Goal: Communication & Community: Answer question/provide support

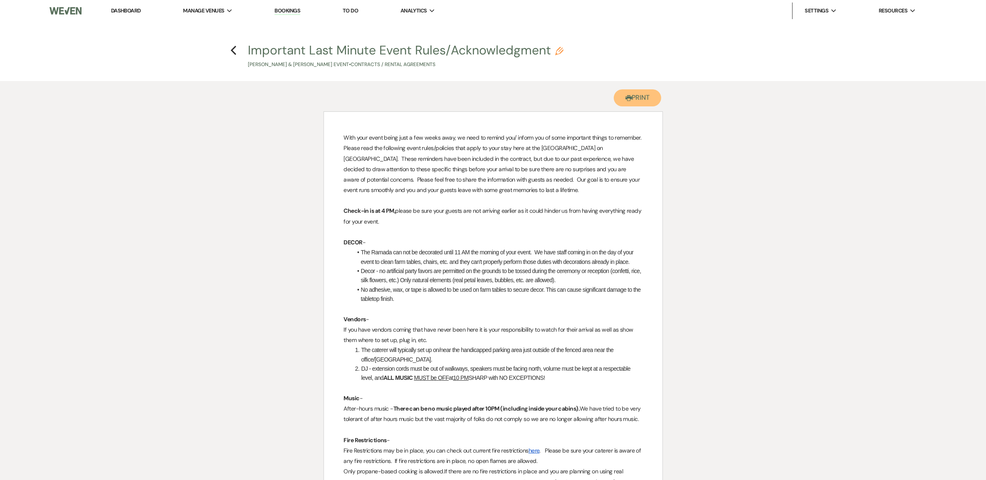
click at [644, 106] on button "Printer Print" at bounding box center [638, 97] width 48 height 17
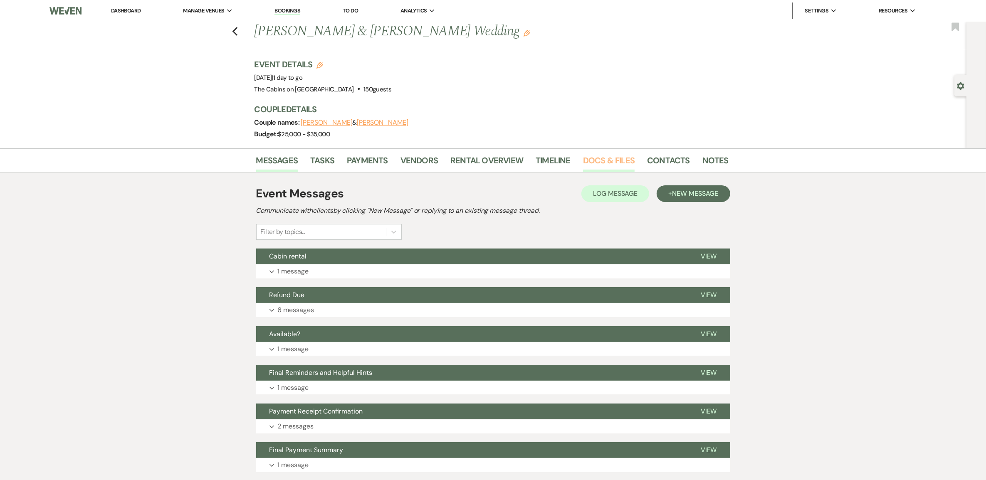
click at [599, 172] on link "Docs & Files" at bounding box center [609, 163] width 52 height 18
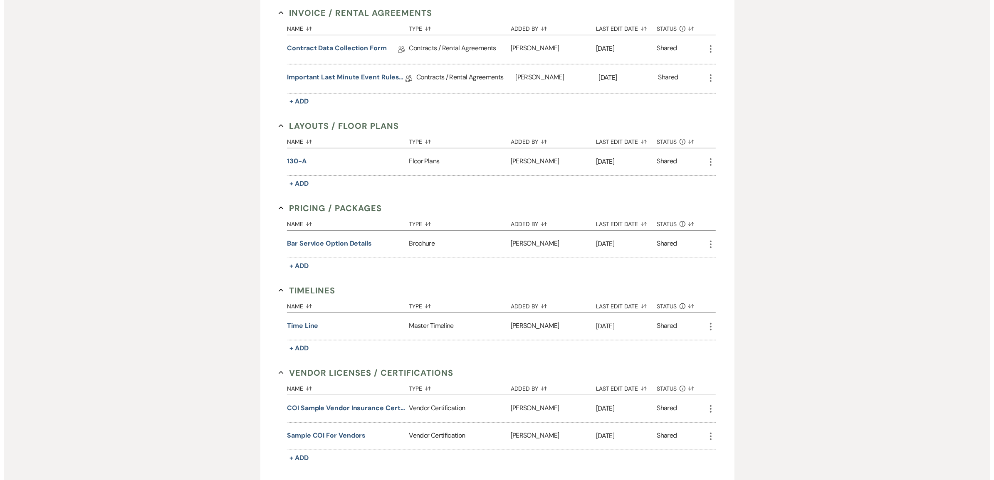
scroll to position [572, 0]
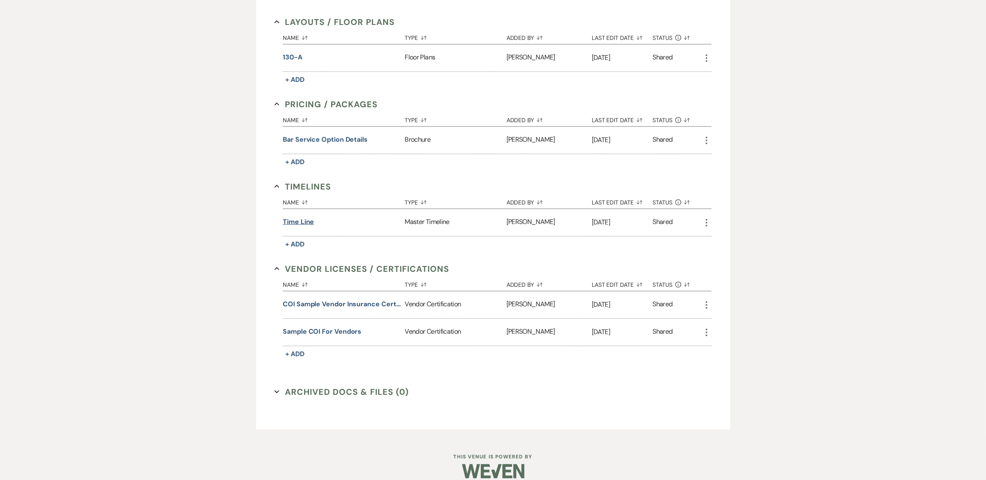
click at [286, 227] on button "Time line" at bounding box center [298, 222] width 31 height 10
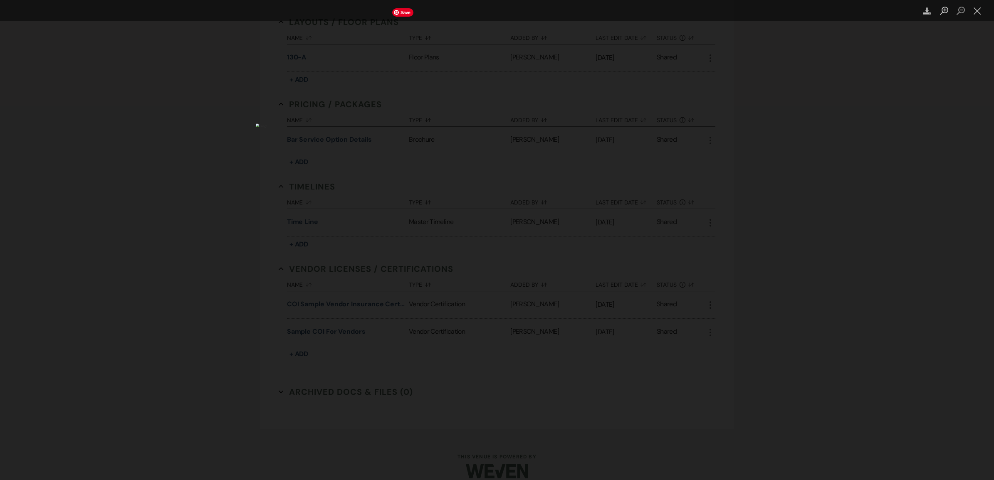
click at [589, 123] on img "Lightbox" at bounding box center [497, 239] width 482 height 233
click at [928, 7] on icon "Download" at bounding box center [927, 11] width 8 height 8
click at [586, 123] on img "Lightbox" at bounding box center [497, 239] width 482 height 233
click at [590, 123] on img "Lightbox" at bounding box center [497, 239] width 482 height 233
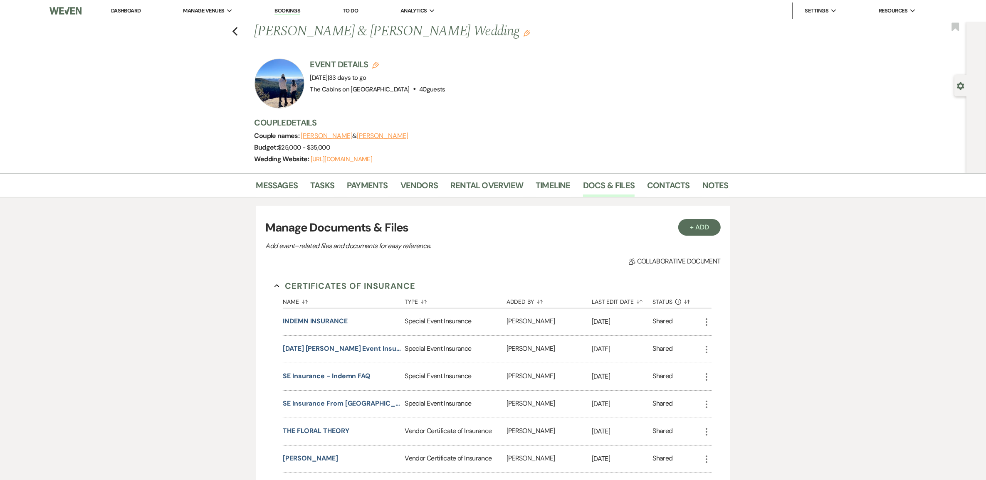
click at [131, 7] on link "Dashboard" at bounding box center [126, 10] width 30 height 7
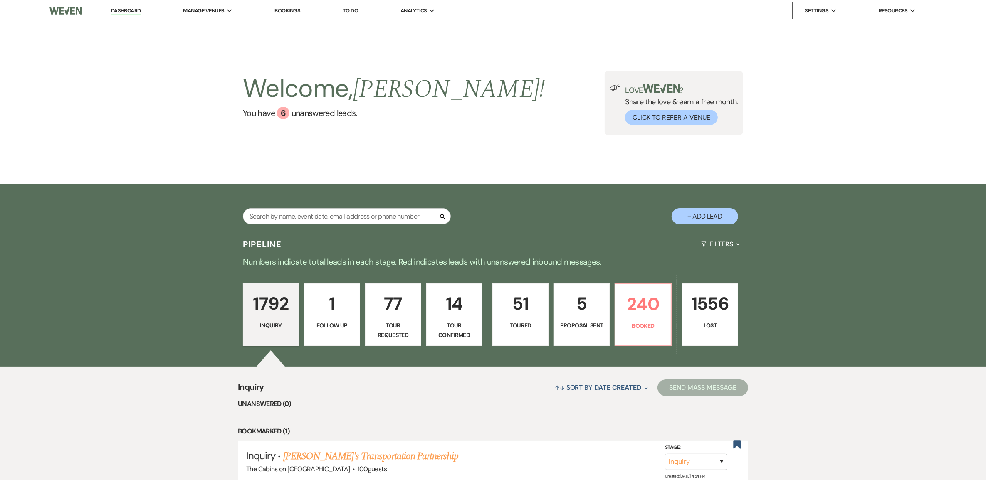
click at [141, 10] on link "Dashboard" at bounding box center [126, 11] width 30 height 8
click at [305, 217] on input "text" at bounding box center [347, 216] width 208 height 16
type input "Kaylee sell"
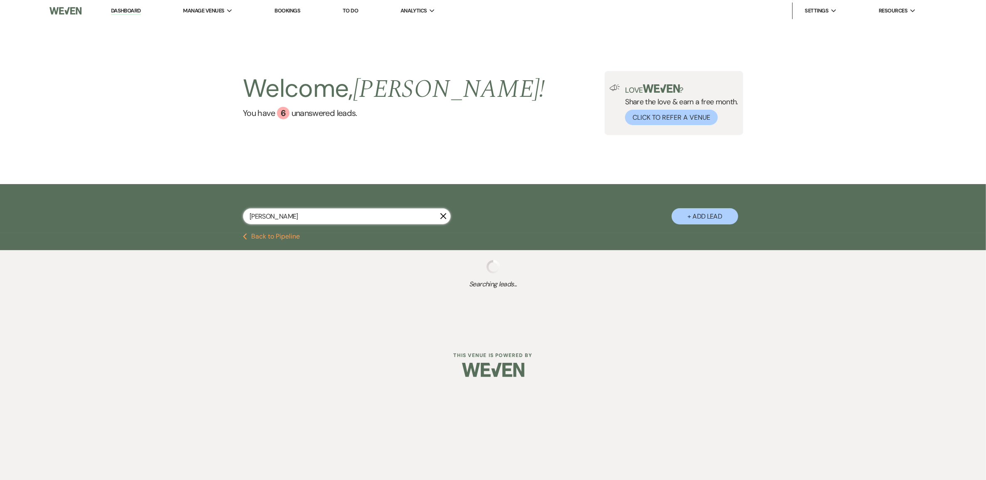
select select "2"
select select "5"
select select "8"
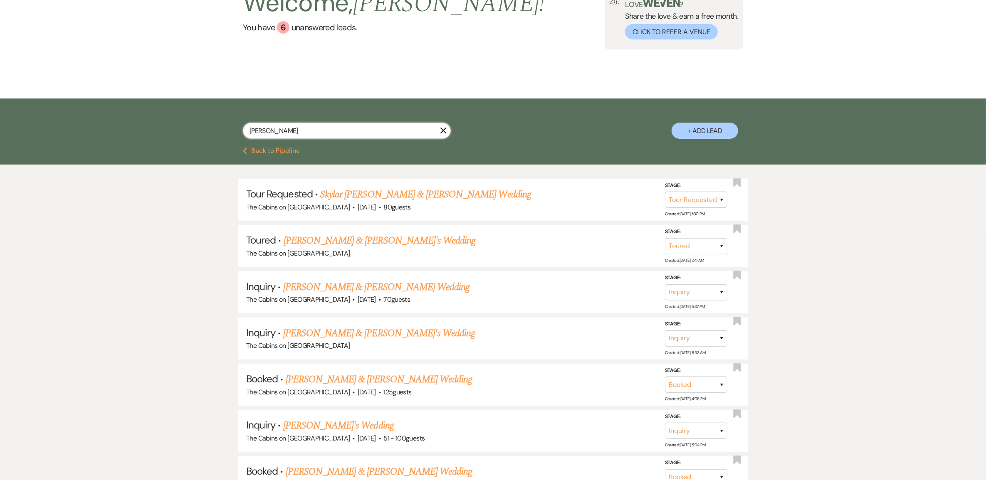
scroll to position [104, 0]
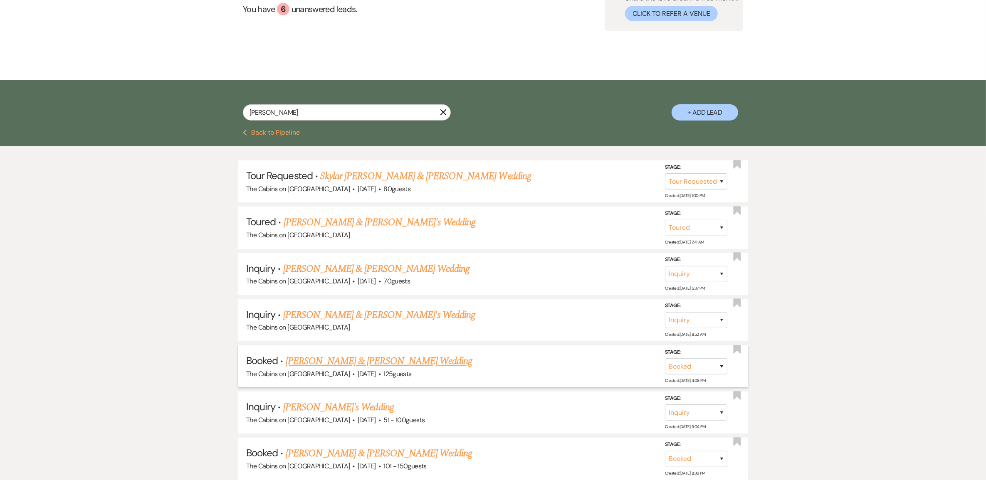
click at [377, 369] on link "[PERSON_NAME] & [PERSON_NAME] Wedding" at bounding box center [379, 361] width 186 height 15
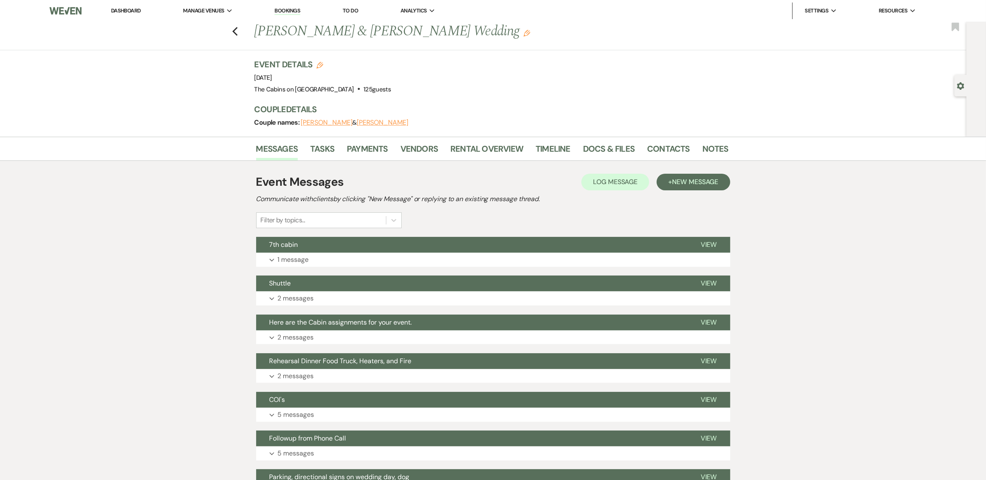
click at [346, 126] on button "Kaylee Sell" at bounding box center [327, 122] width 52 height 7
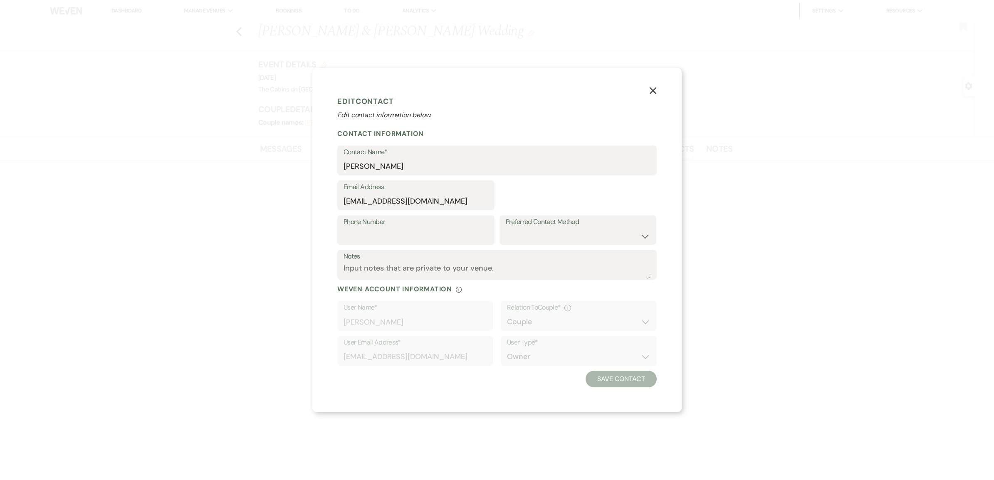
select select "1"
click at [657, 87] on icon "X" at bounding box center [652, 90] width 7 height 7
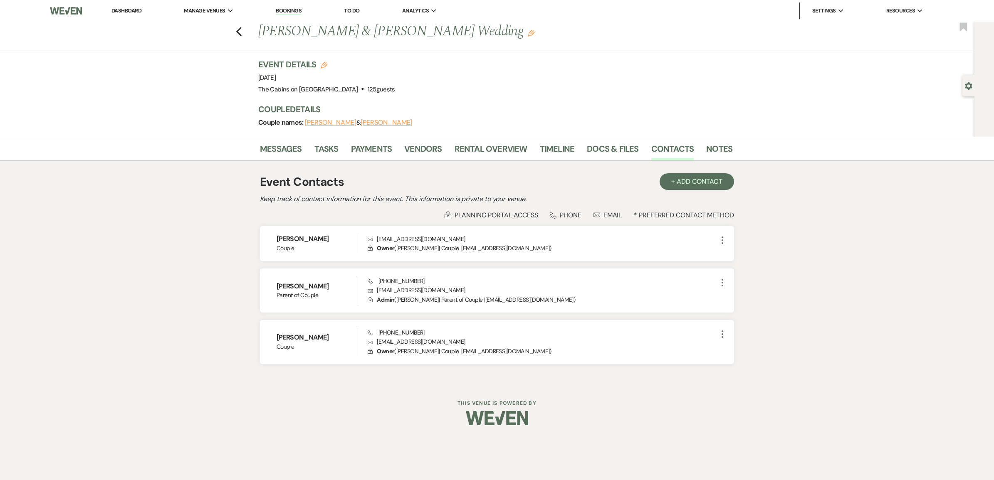
click at [385, 126] on button "Alex Karantinos" at bounding box center [386, 122] width 52 height 7
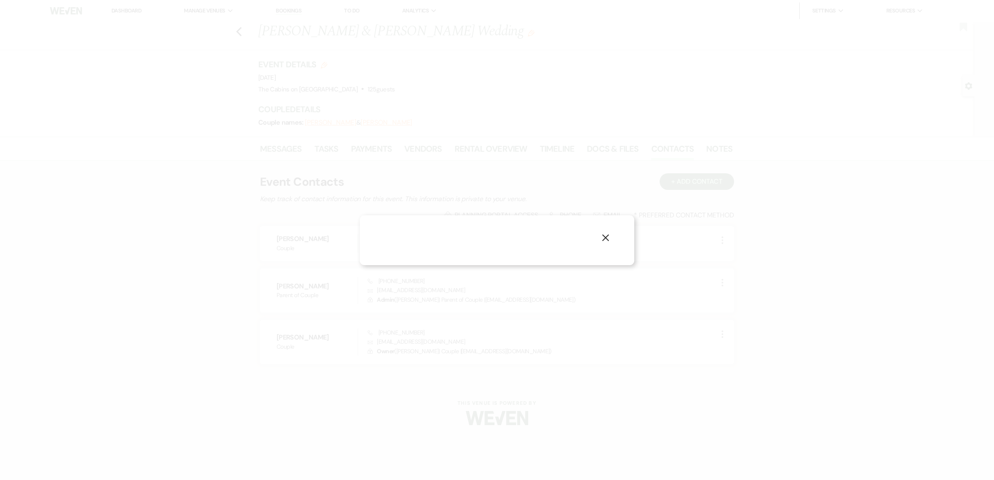
select select "1"
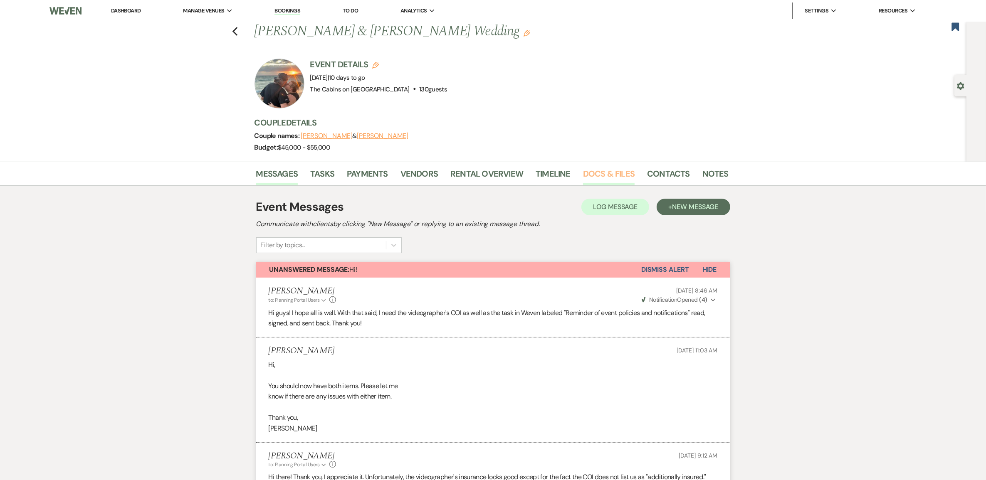
click at [608, 184] on link "Docs & Files" at bounding box center [609, 176] width 52 height 18
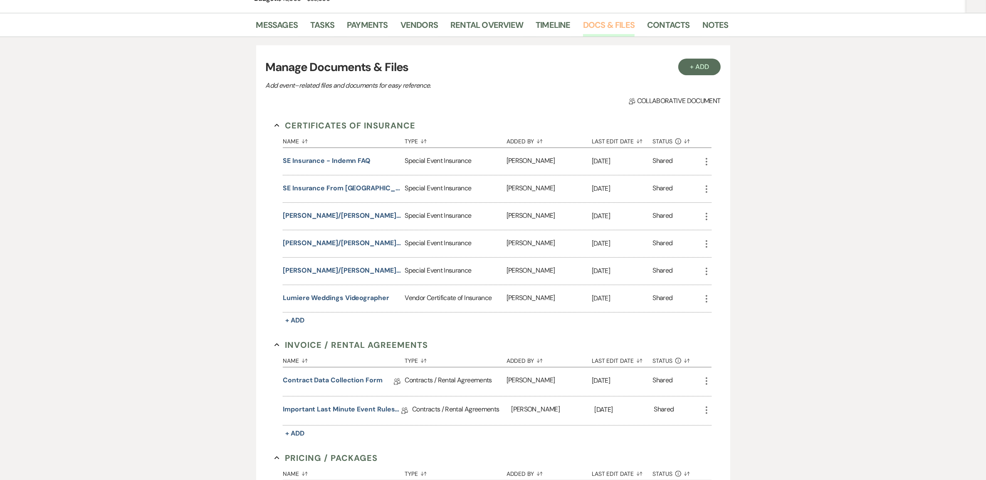
scroll to position [260, 0]
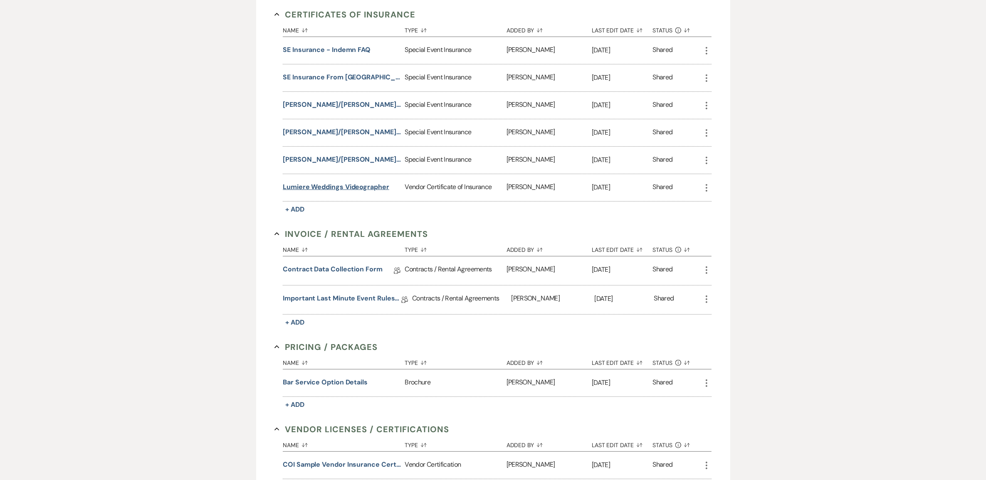
click at [327, 192] on button "Lumiere Weddings Videographer" at bounding box center [336, 187] width 106 height 10
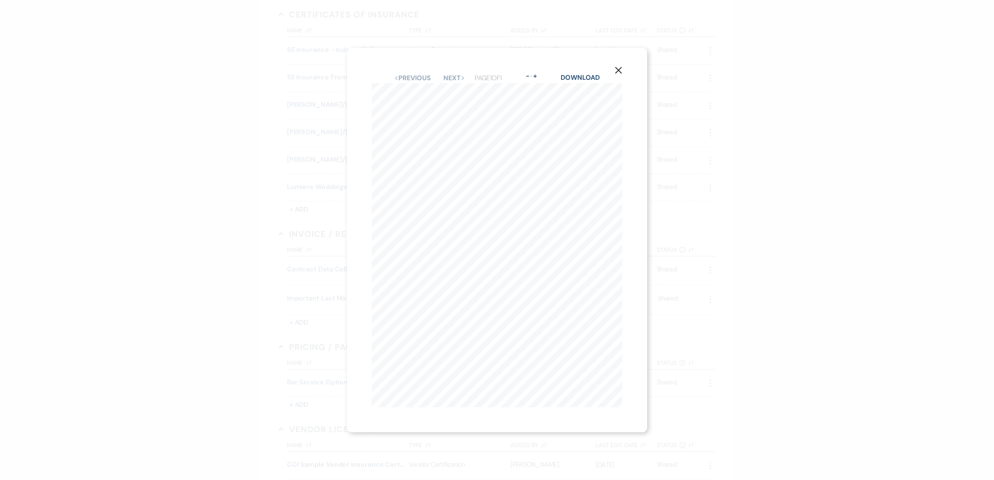
click at [620, 69] on icon "X" at bounding box center [618, 70] width 7 height 7
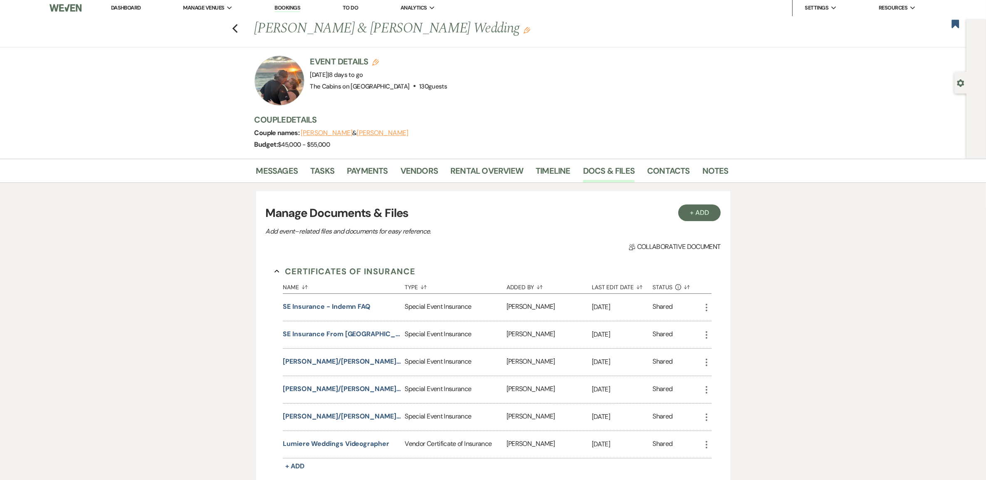
scroll to position [0, 0]
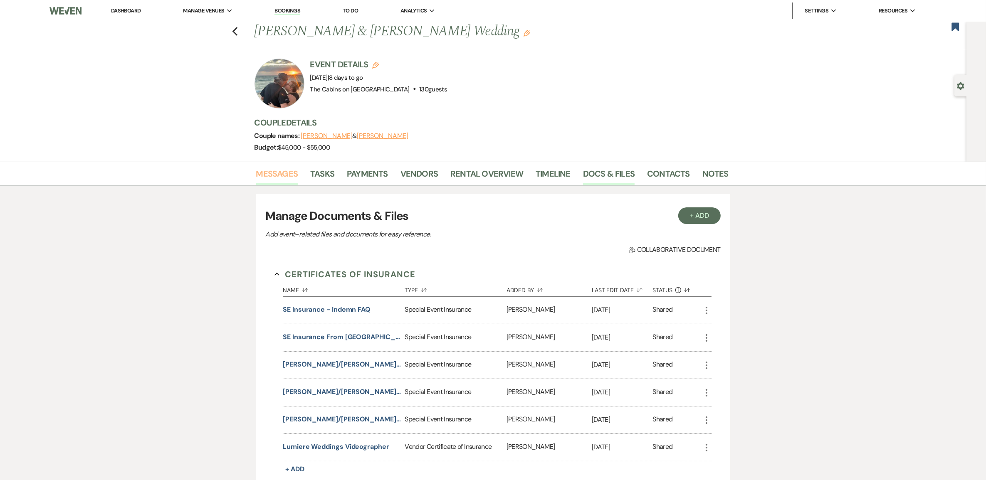
click at [286, 183] on link "Messages" at bounding box center [277, 176] width 42 height 18
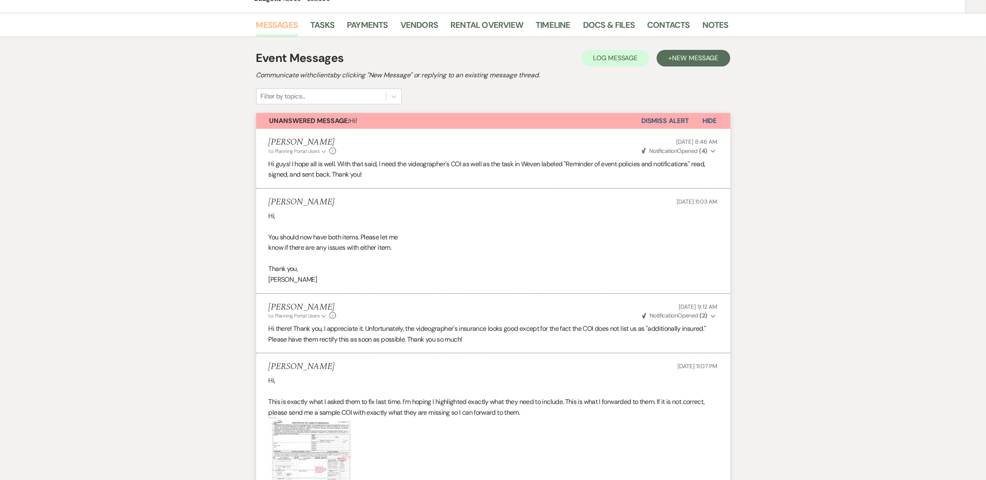
scroll to position [52, 0]
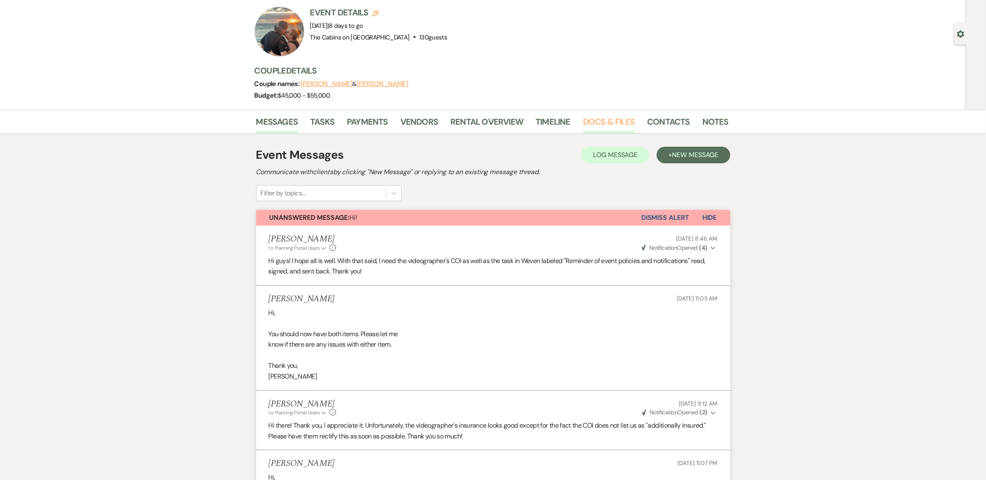
click at [612, 133] on link "Docs & Files" at bounding box center [609, 124] width 52 height 18
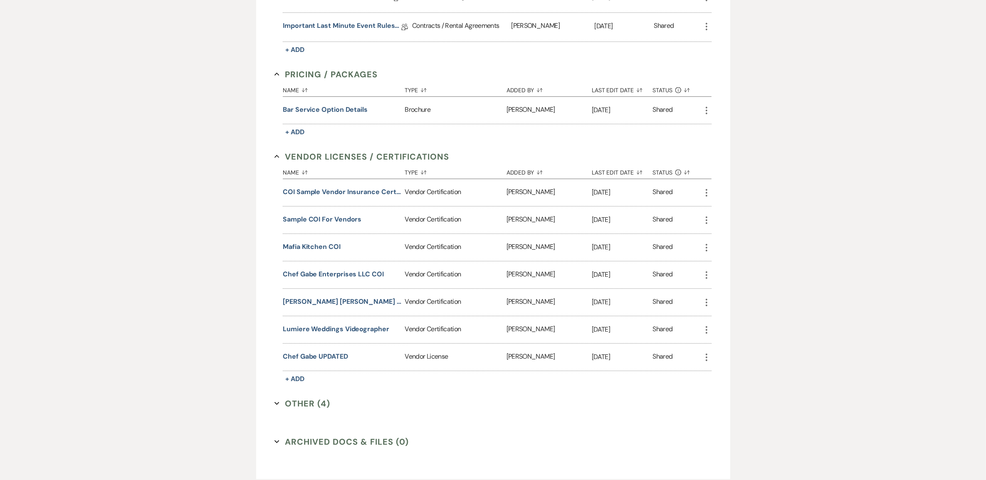
scroll to position [624, 0]
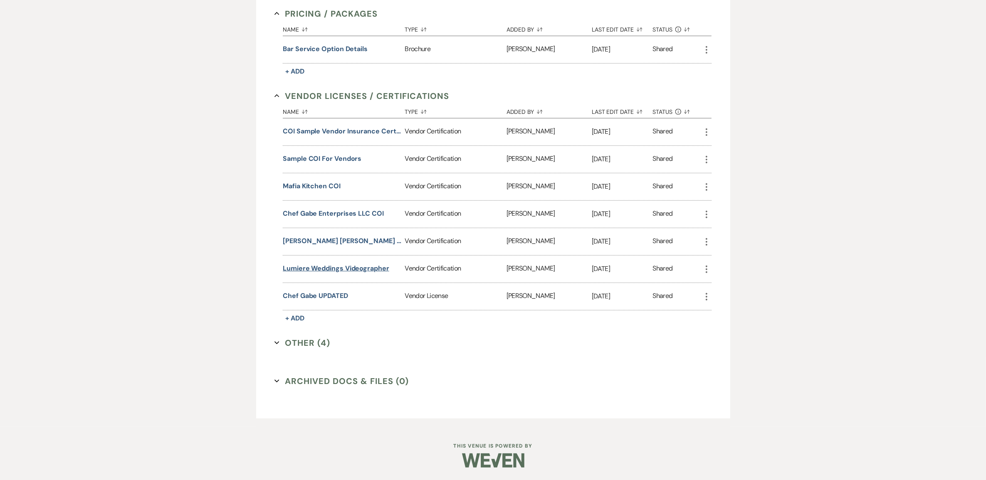
click at [333, 274] on button "Lumiere Weddings Videographer" at bounding box center [336, 269] width 106 height 10
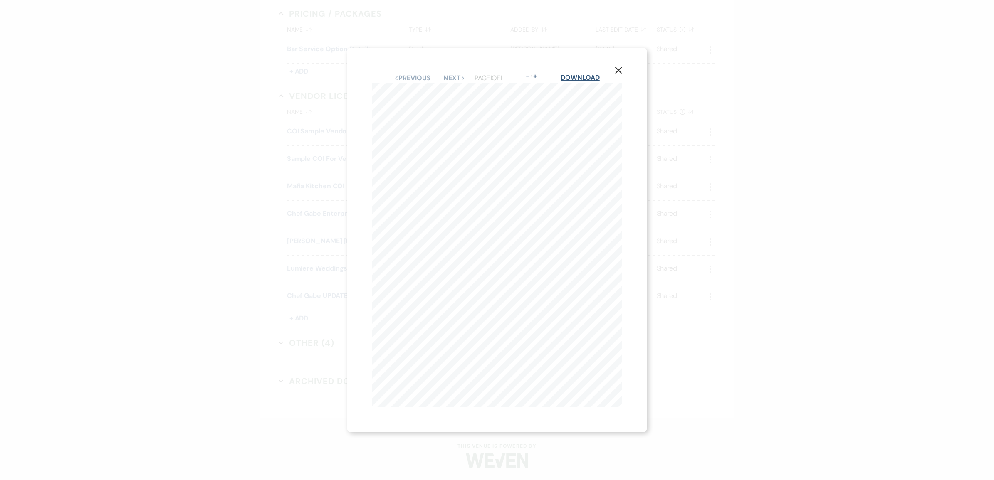
click at [587, 73] on link "Download" at bounding box center [579, 77] width 39 height 9
click at [618, 67] on icon "X" at bounding box center [618, 70] width 7 height 7
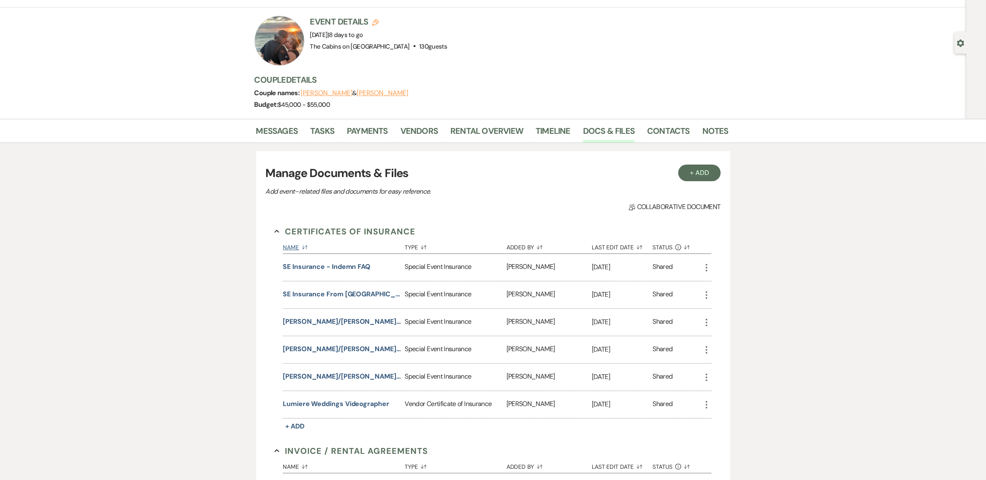
scroll to position [0, 0]
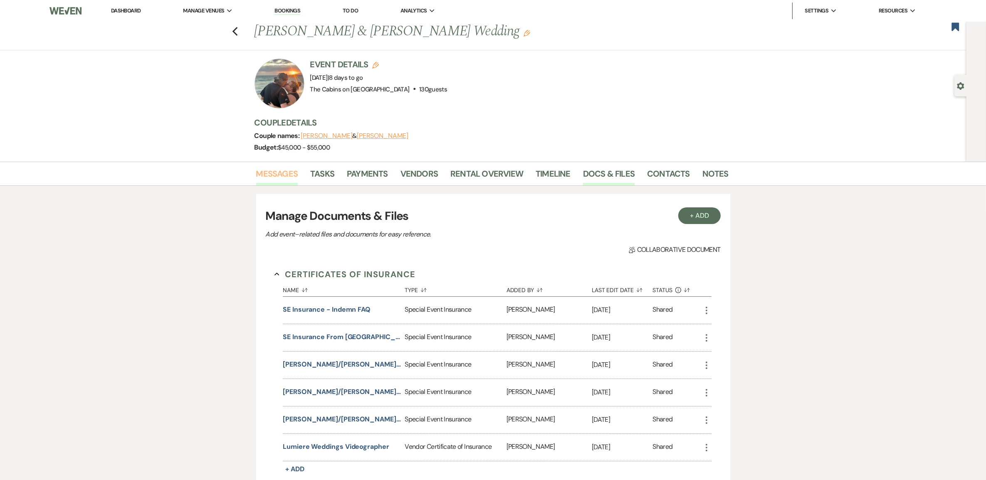
click at [275, 182] on link "Messages" at bounding box center [277, 176] width 42 height 18
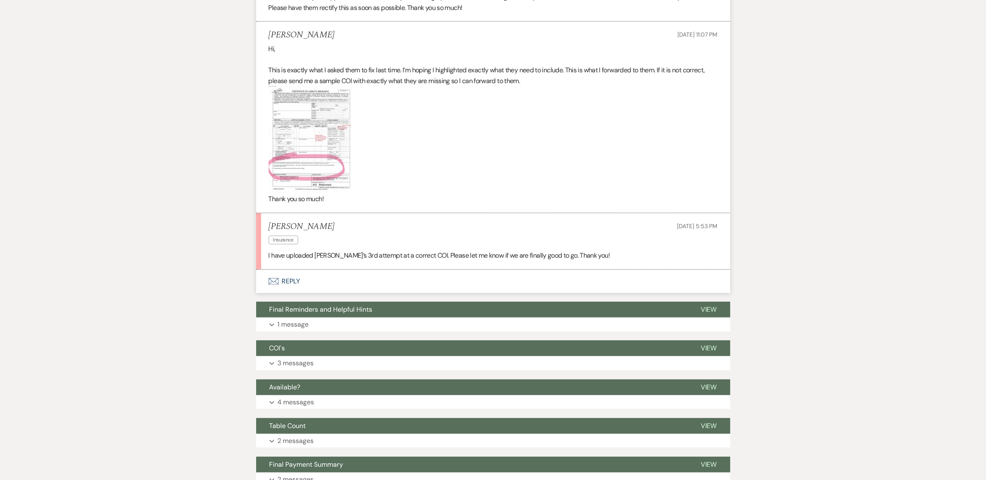
scroll to position [572, 0]
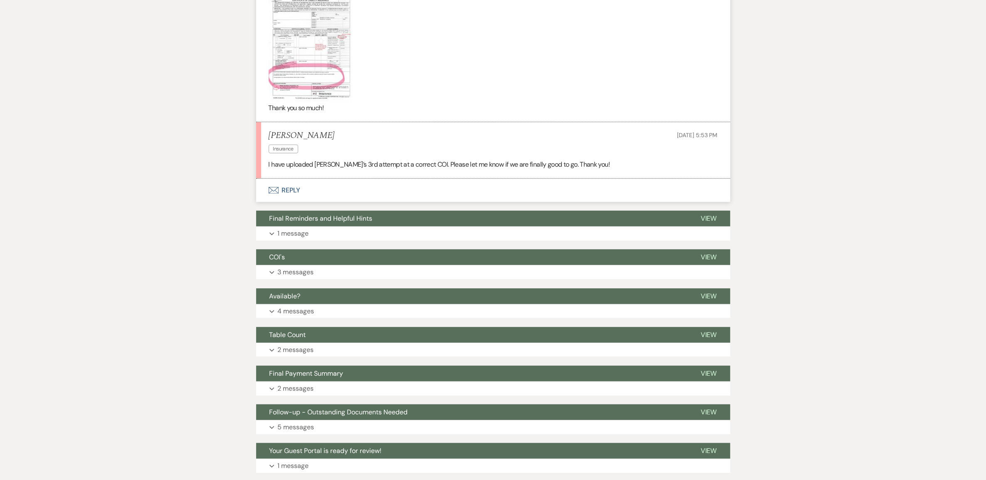
click at [298, 202] on button "Envelope Reply" at bounding box center [493, 190] width 474 height 23
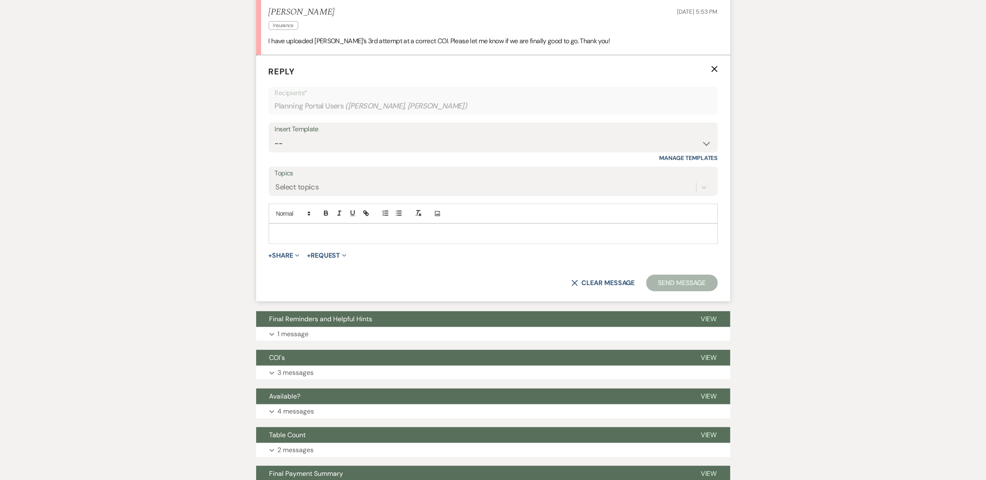
scroll to position [699, 0]
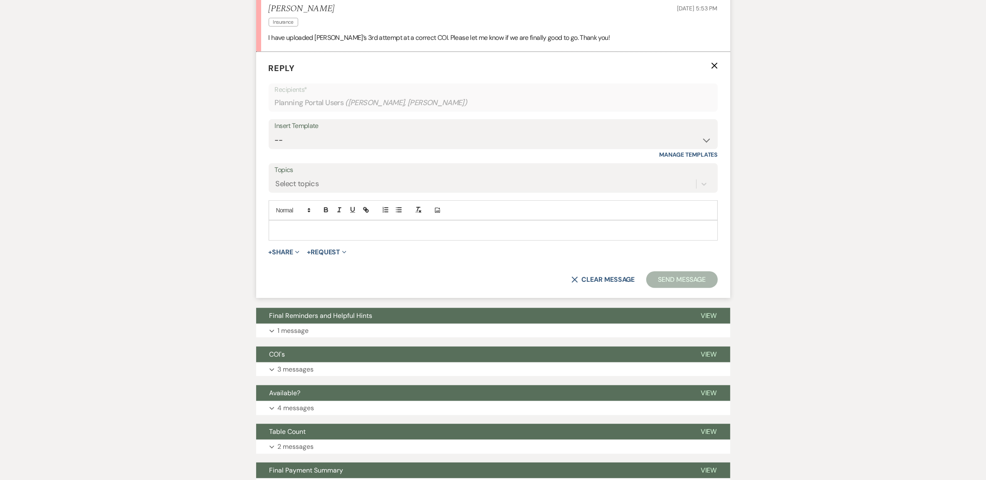
click at [318, 235] on p at bounding box center [493, 230] width 436 height 9
click at [659, 288] on button "Send Message" at bounding box center [681, 280] width 71 height 17
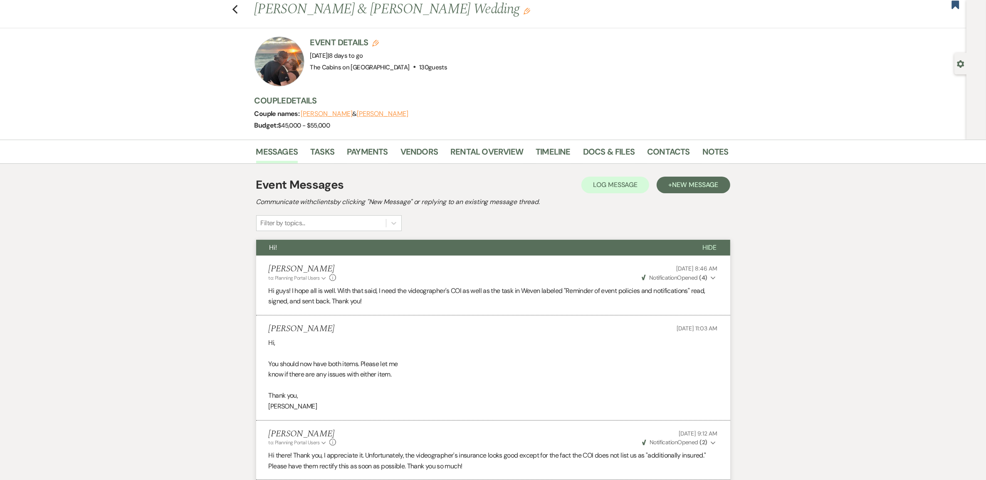
scroll to position [0, 0]
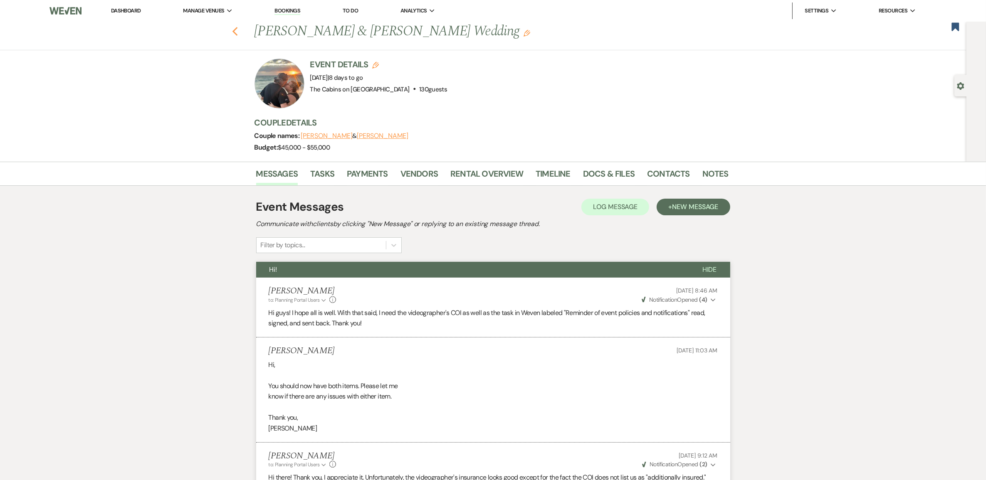
click at [237, 35] on use "button" at bounding box center [234, 31] width 5 height 9
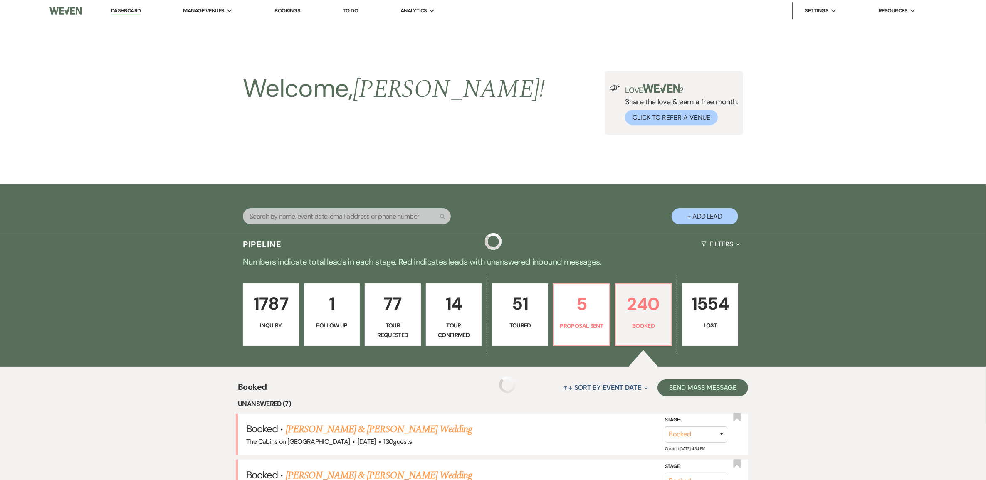
scroll to position [624, 0]
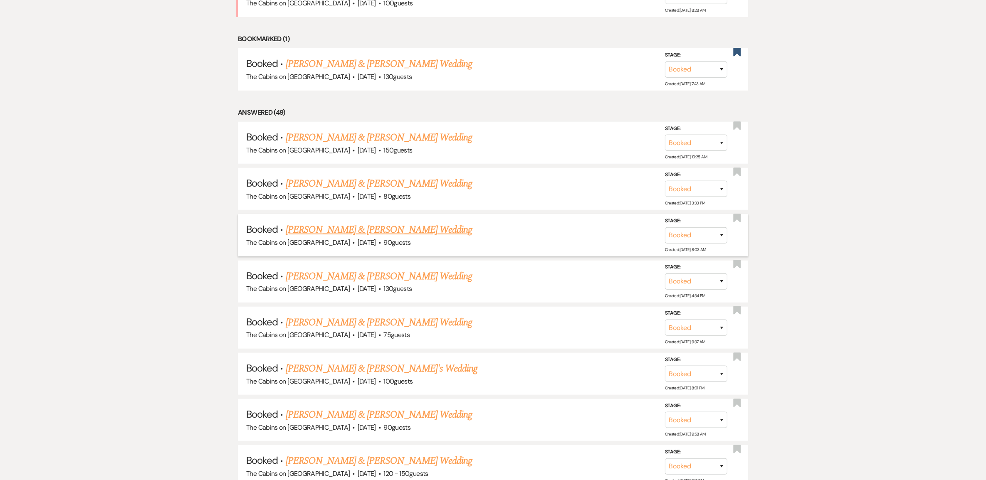
click at [350, 237] on link "[PERSON_NAME] & [PERSON_NAME] Wedding" at bounding box center [379, 229] width 186 height 15
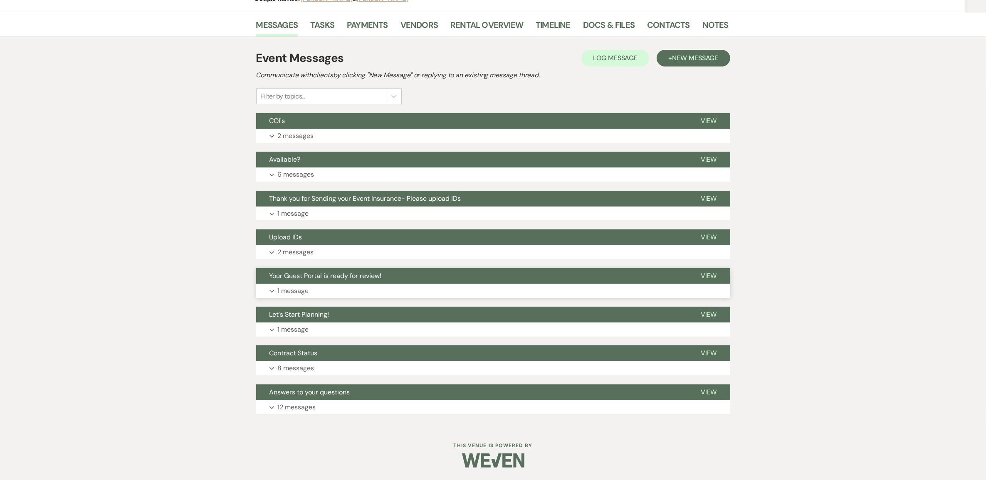
scroll to position [68, 0]
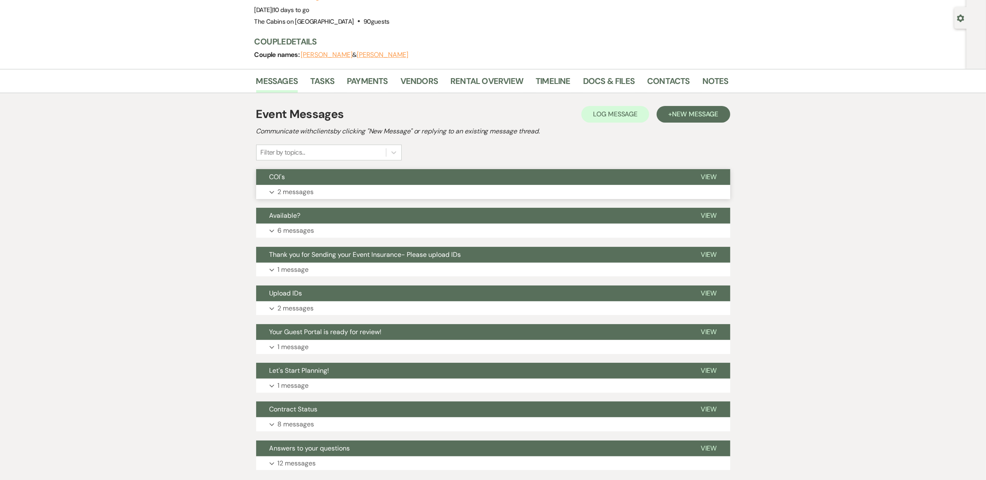
click at [304, 197] on p "2 messages" at bounding box center [296, 192] width 36 height 11
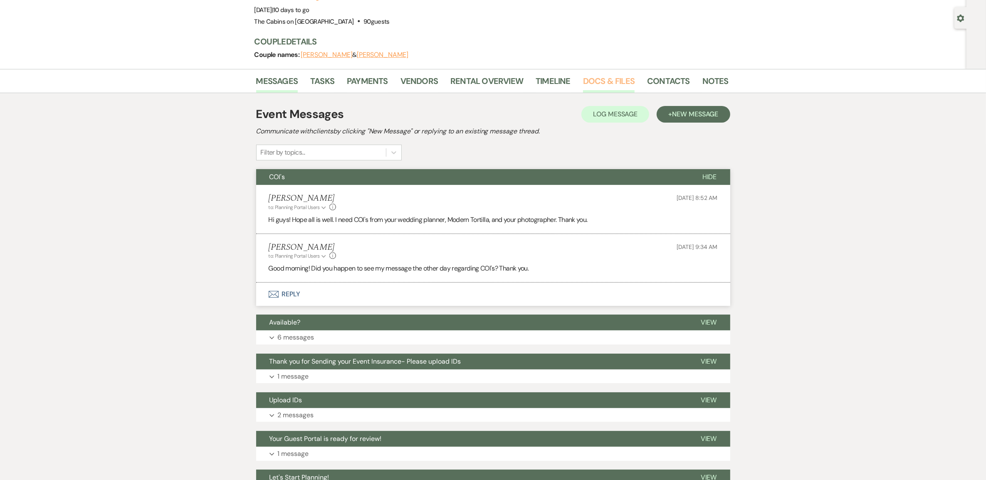
click at [599, 93] on link "Docs & Files" at bounding box center [609, 83] width 52 height 18
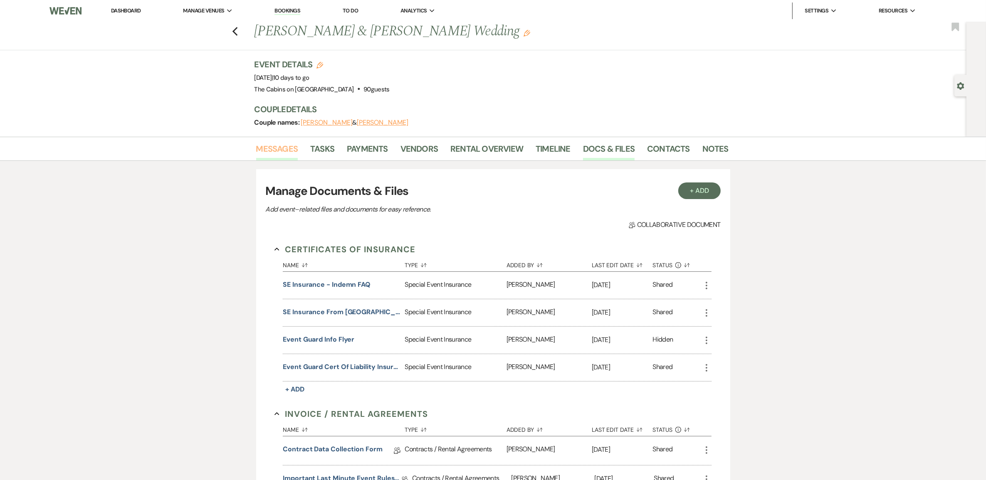
click at [281, 159] on link "Messages" at bounding box center [277, 151] width 42 height 18
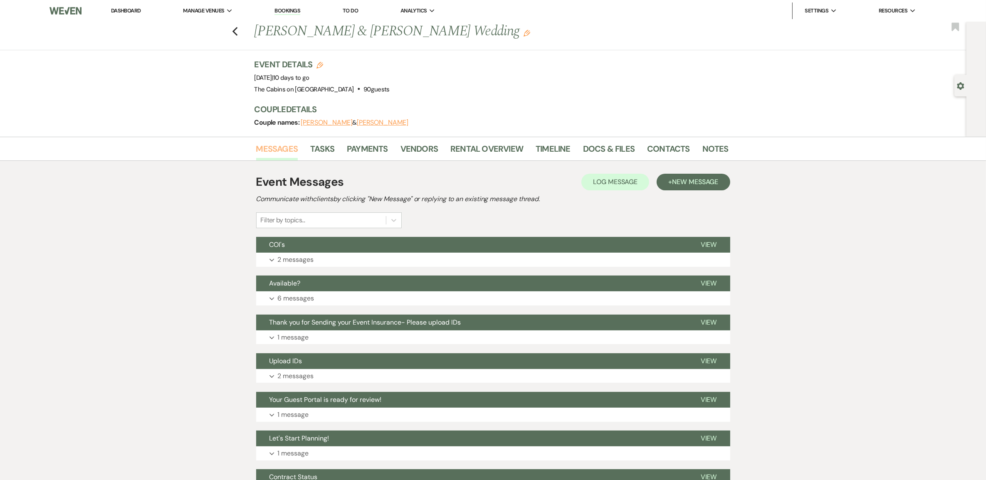
click at [284, 160] on link "Messages" at bounding box center [277, 151] width 42 height 18
click at [314, 265] on p "2 messages" at bounding box center [296, 259] width 36 height 11
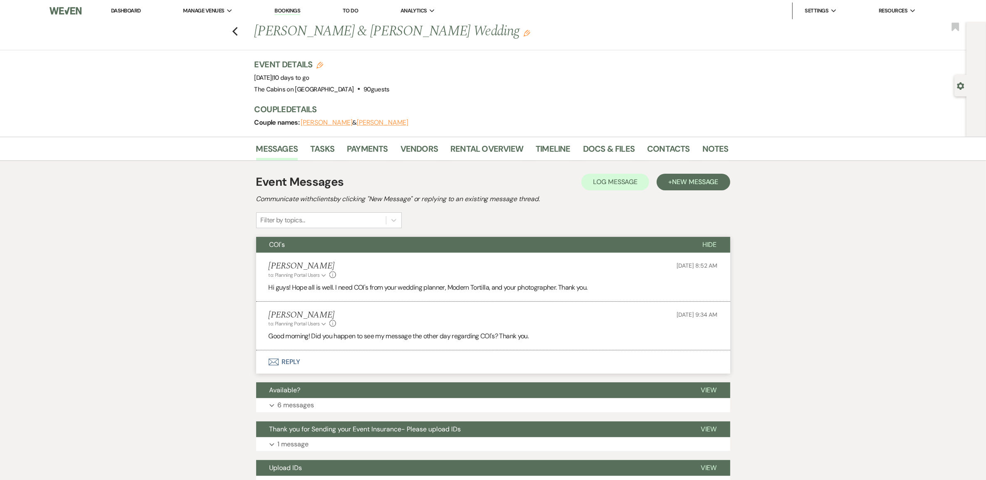
click at [303, 374] on button "Envelope Reply" at bounding box center [493, 361] width 474 height 23
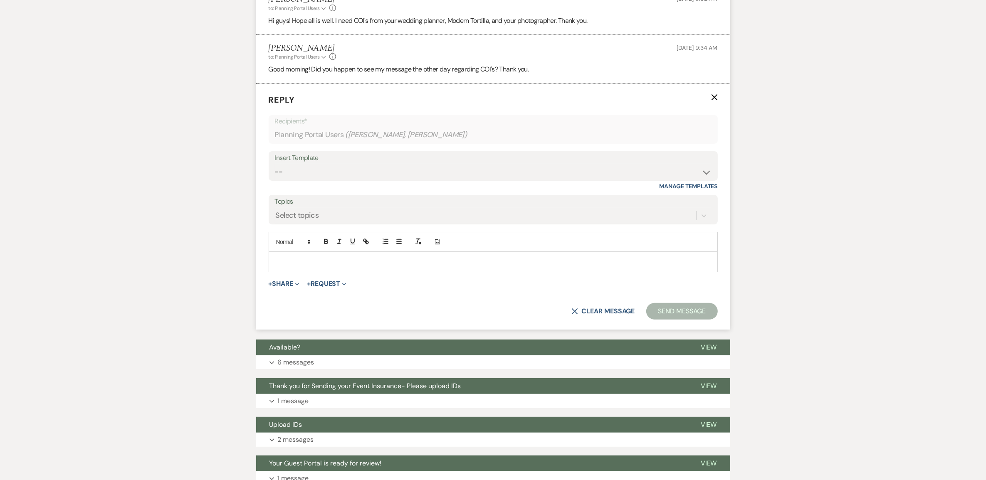
scroll to position [289, 0]
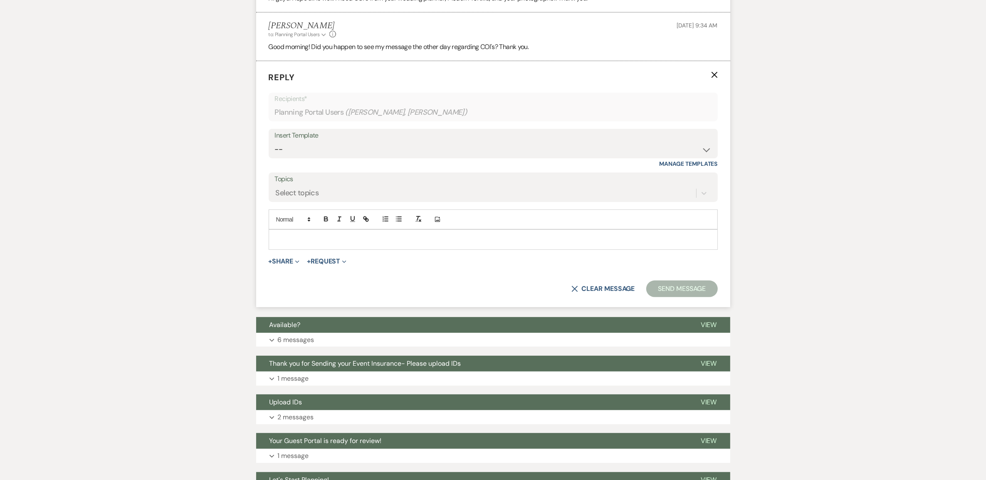
click at [310, 244] on p at bounding box center [493, 239] width 436 height 9
click at [647, 297] on button "Send Message" at bounding box center [681, 289] width 71 height 17
